Goal: Navigation & Orientation: Find specific page/section

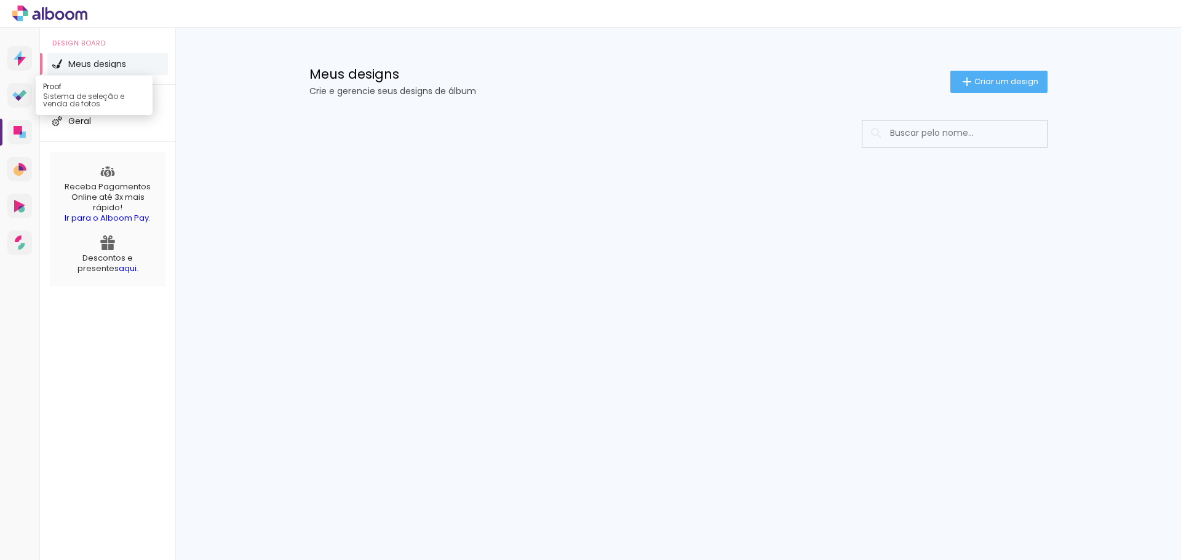
click at [19, 95] on icon at bounding box center [18, 98] width 6 height 6
